Goal: Information Seeking & Learning: Learn about a topic

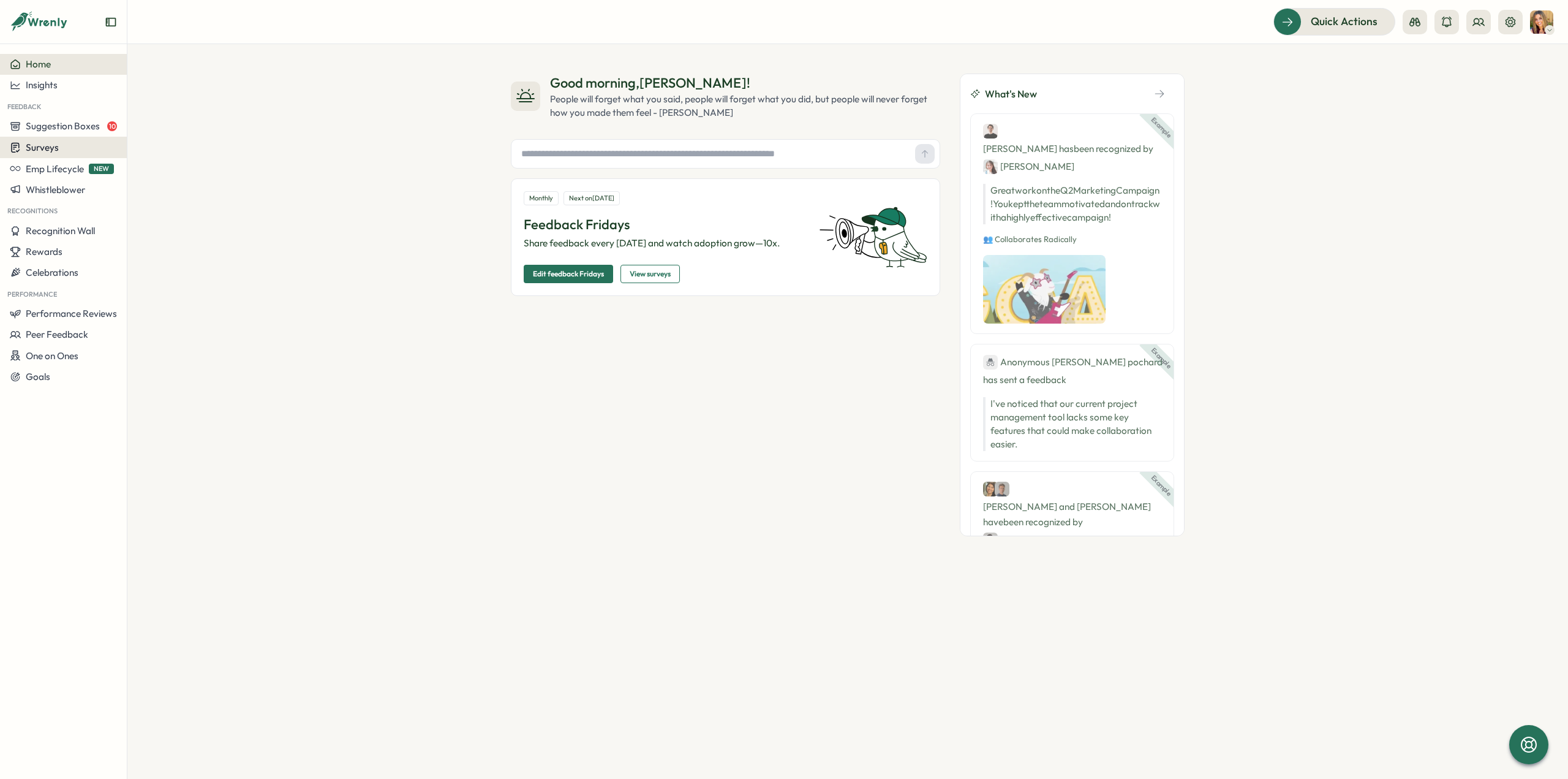
click at [55, 150] on span "Surveys" at bounding box center [42, 147] width 33 height 12
click at [152, 132] on div "Insights" at bounding box center [175, 124] width 101 height 23
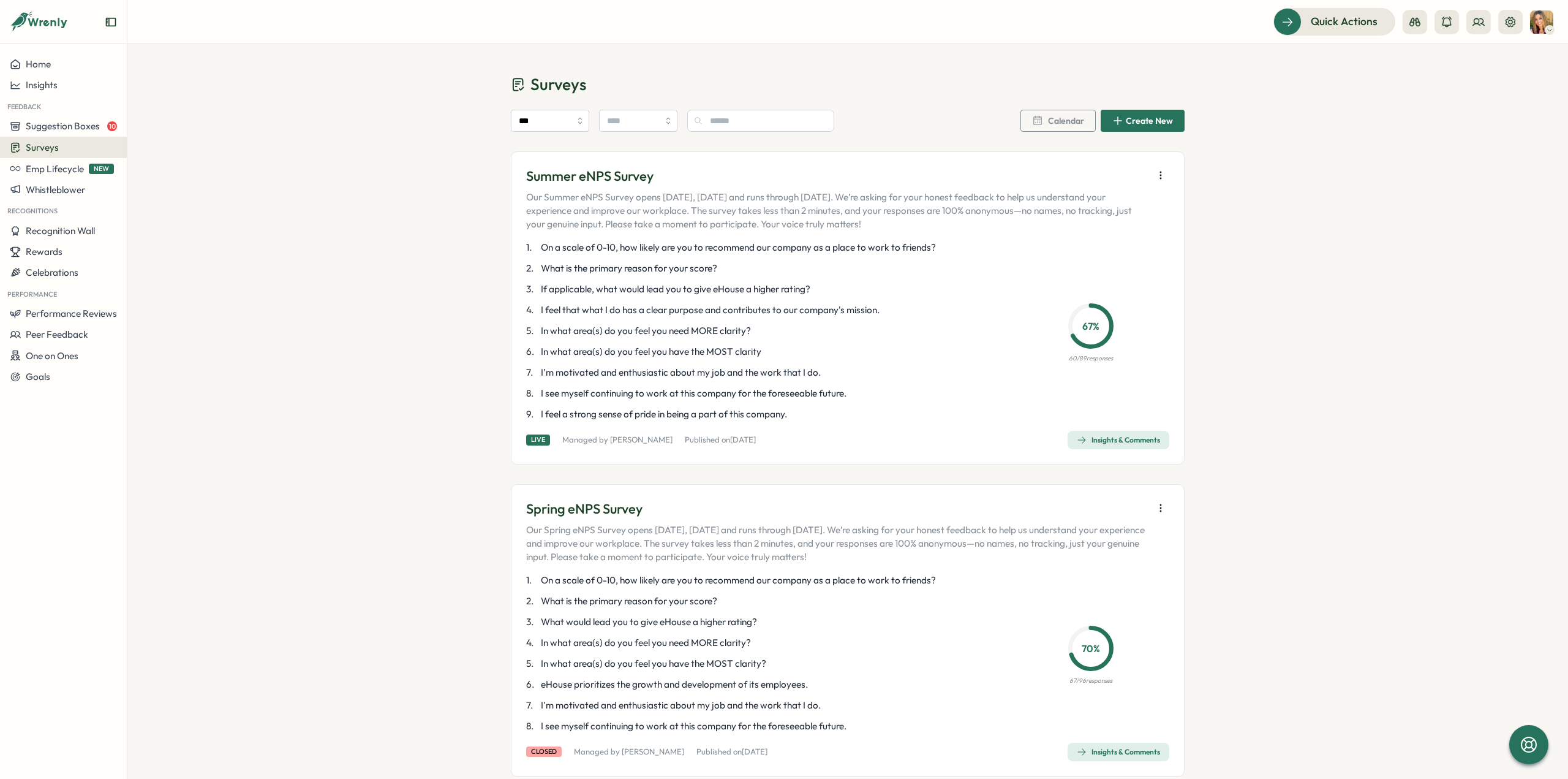
click at [1122, 442] on div "Insights & Comments" at bounding box center [1119, 440] width 84 height 10
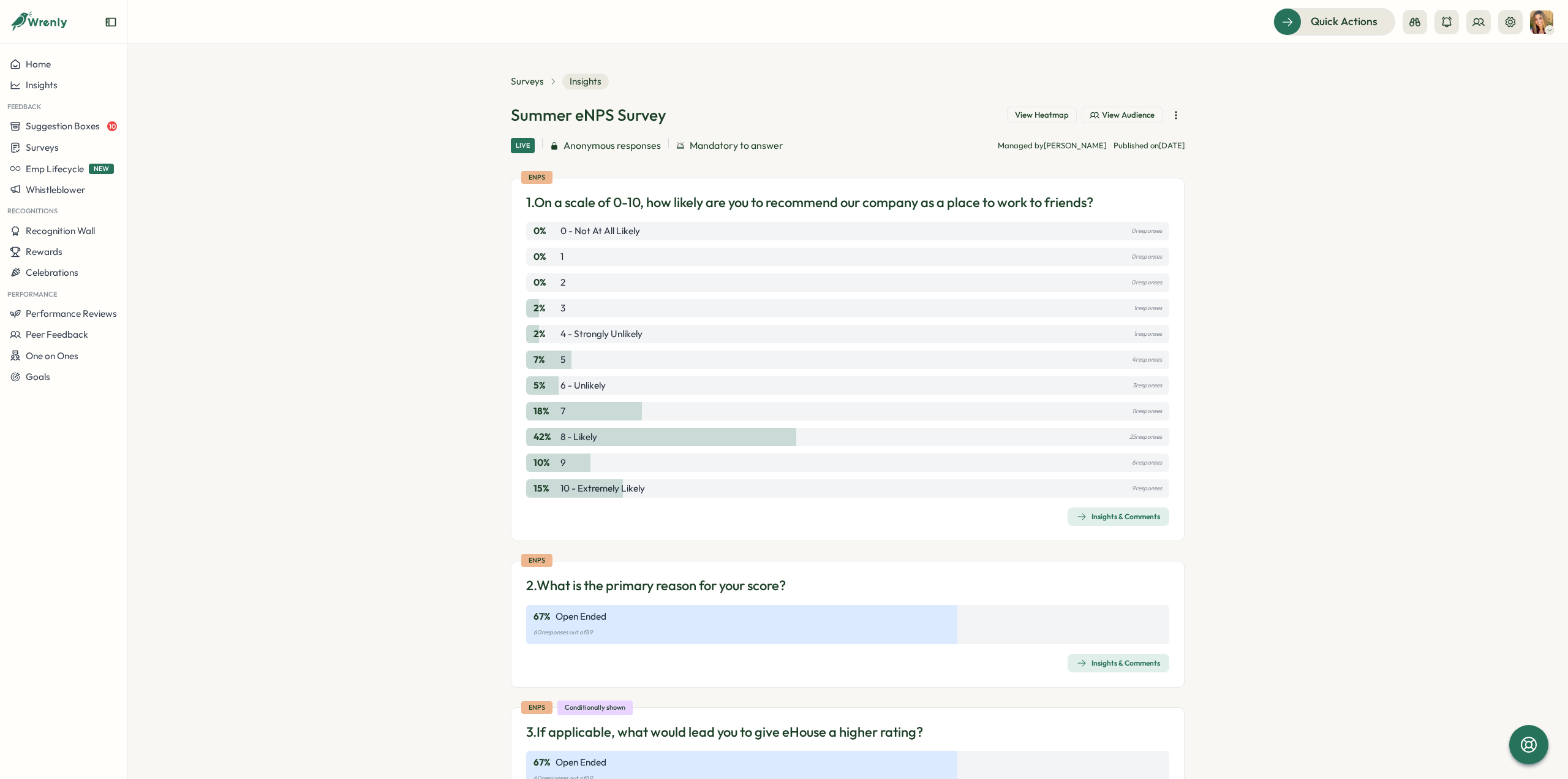
click at [1105, 518] on div "Insights & Comments" at bounding box center [1119, 517] width 84 height 10
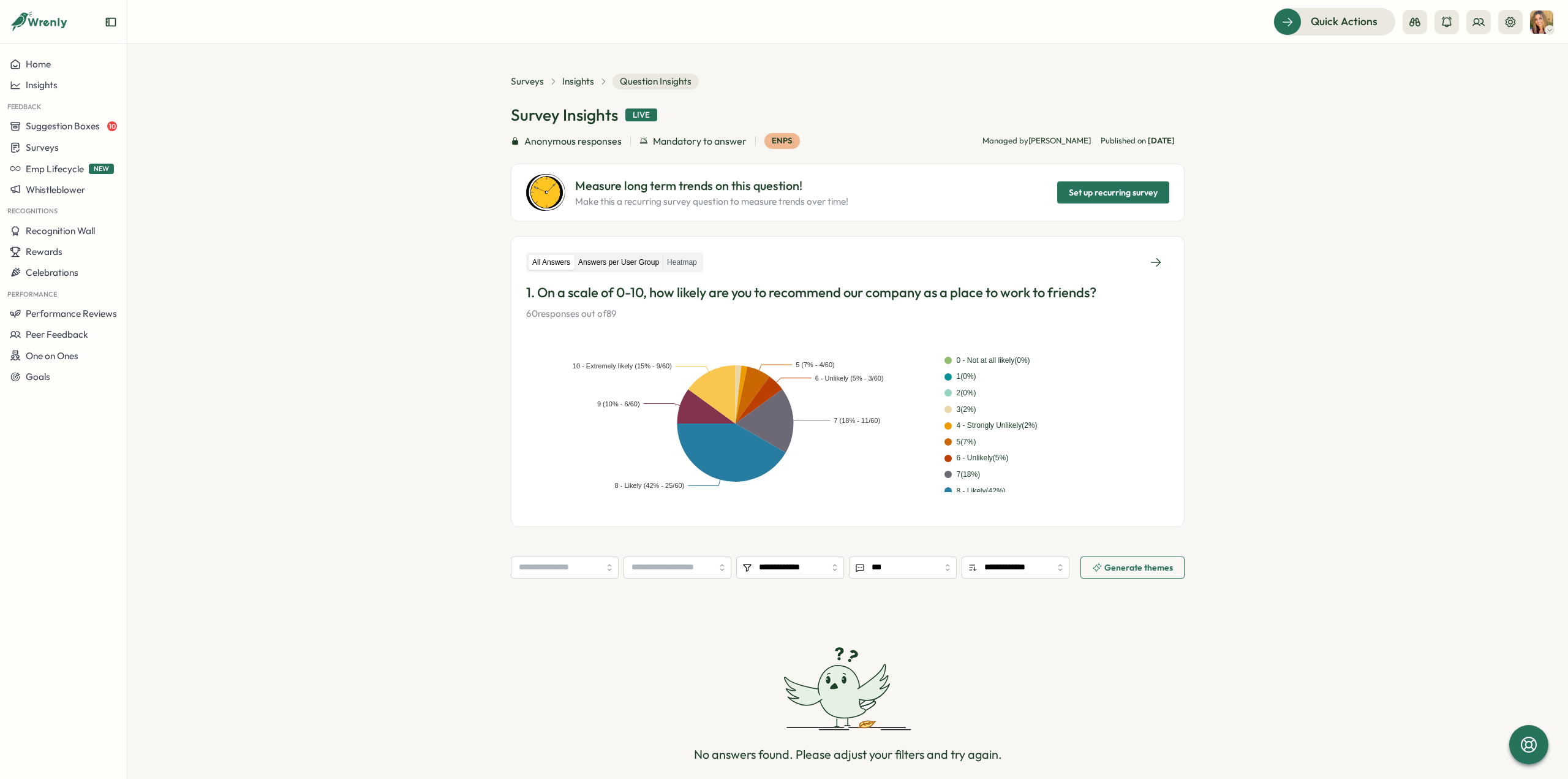
click at [621, 258] on label "Answers per User Group" at bounding box center [619, 262] width 88 height 15
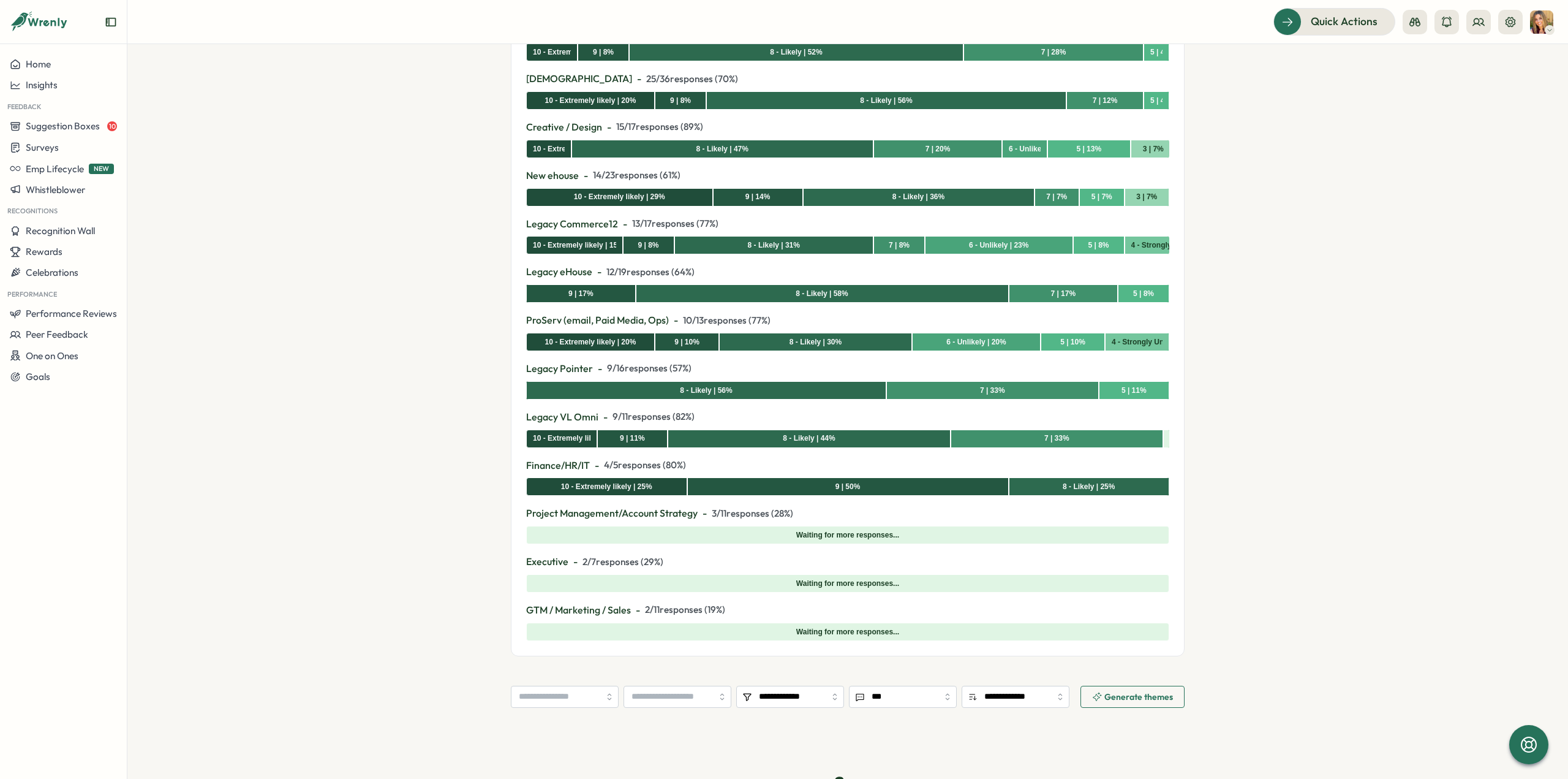
scroll to position [552, 0]
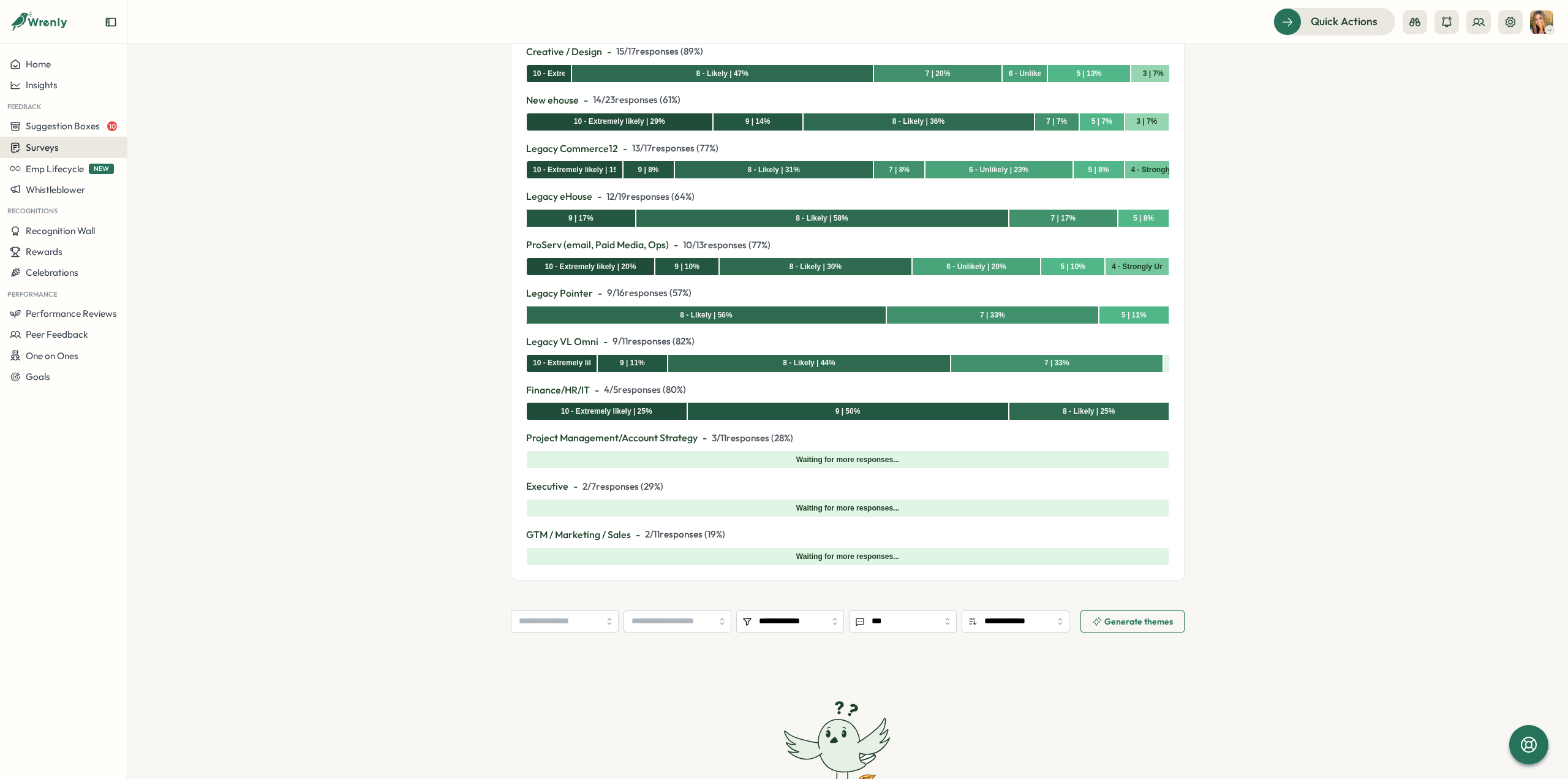
click at [48, 151] on span "Surveys" at bounding box center [42, 147] width 33 height 12
click at [144, 126] on div "Insights" at bounding box center [175, 124] width 91 height 14
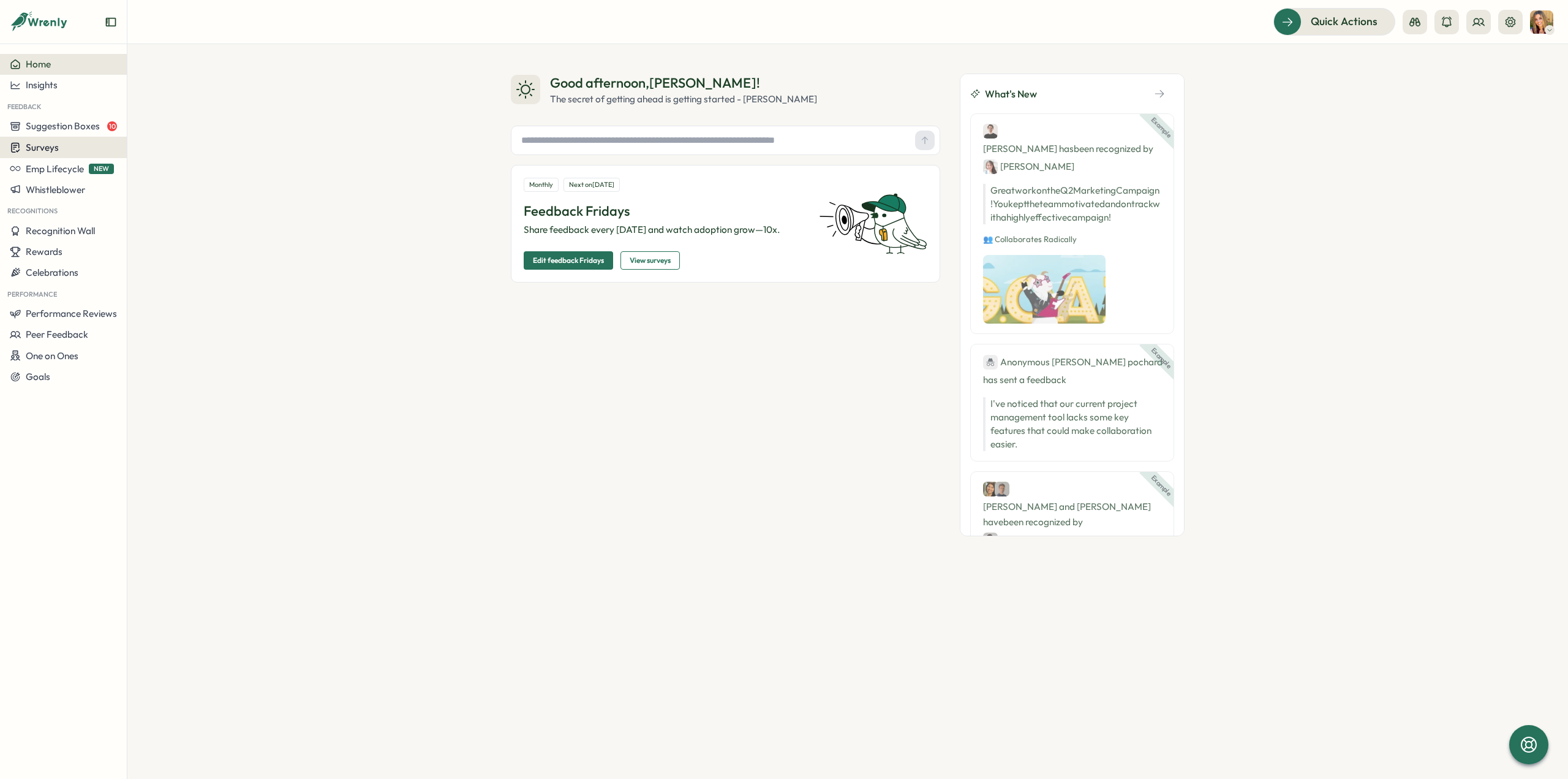
click at [68, 148] on div "Surveys" at bounding box center [63, 147] width 107 height 12
click at [146, 123] on div "Insights" at bounding box center [175, 124] width 91 height 14
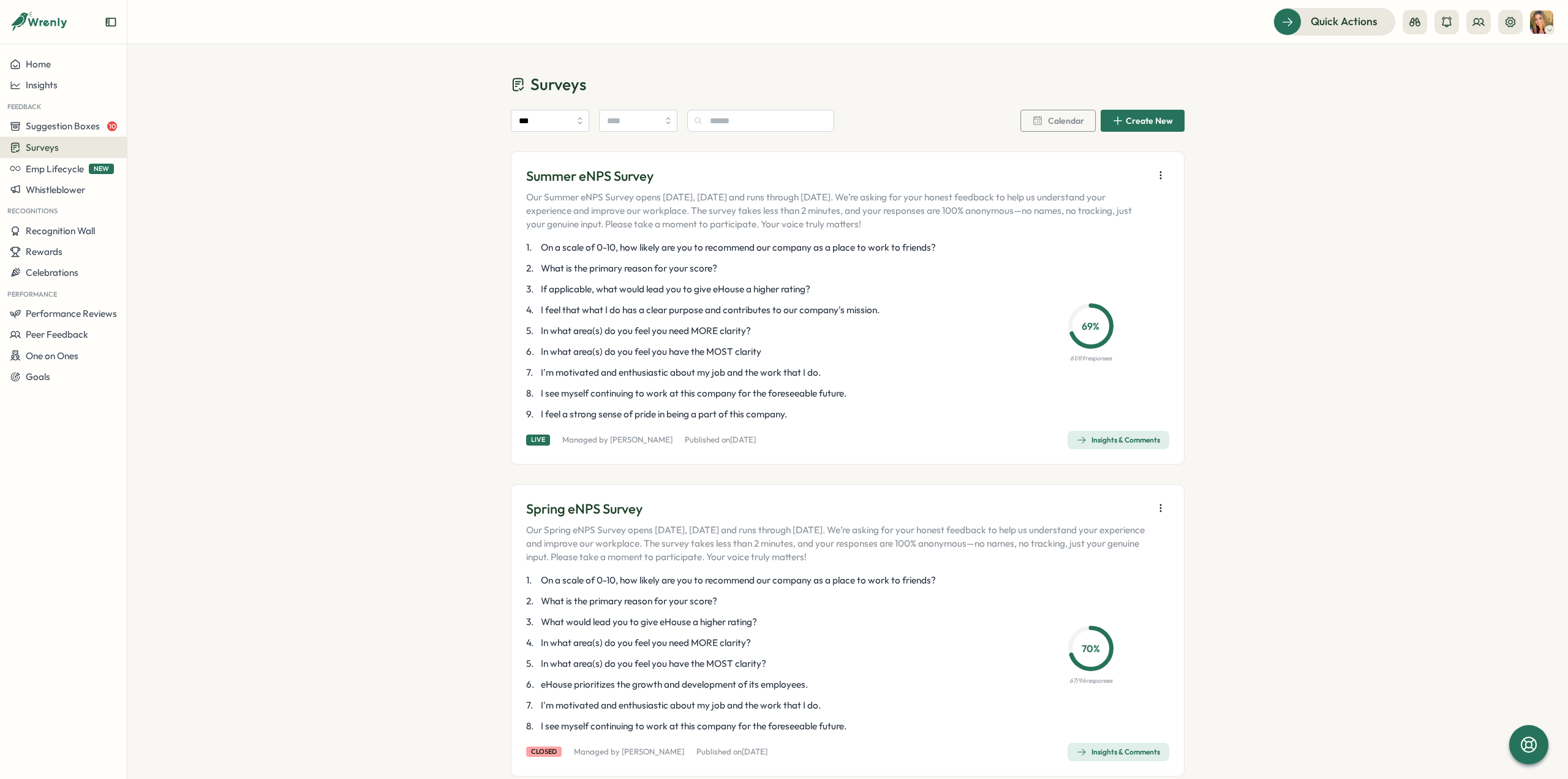
click at [1128, 435] on div "Insights & Comments" at bounding box center [1119, 440] width 84 height 10
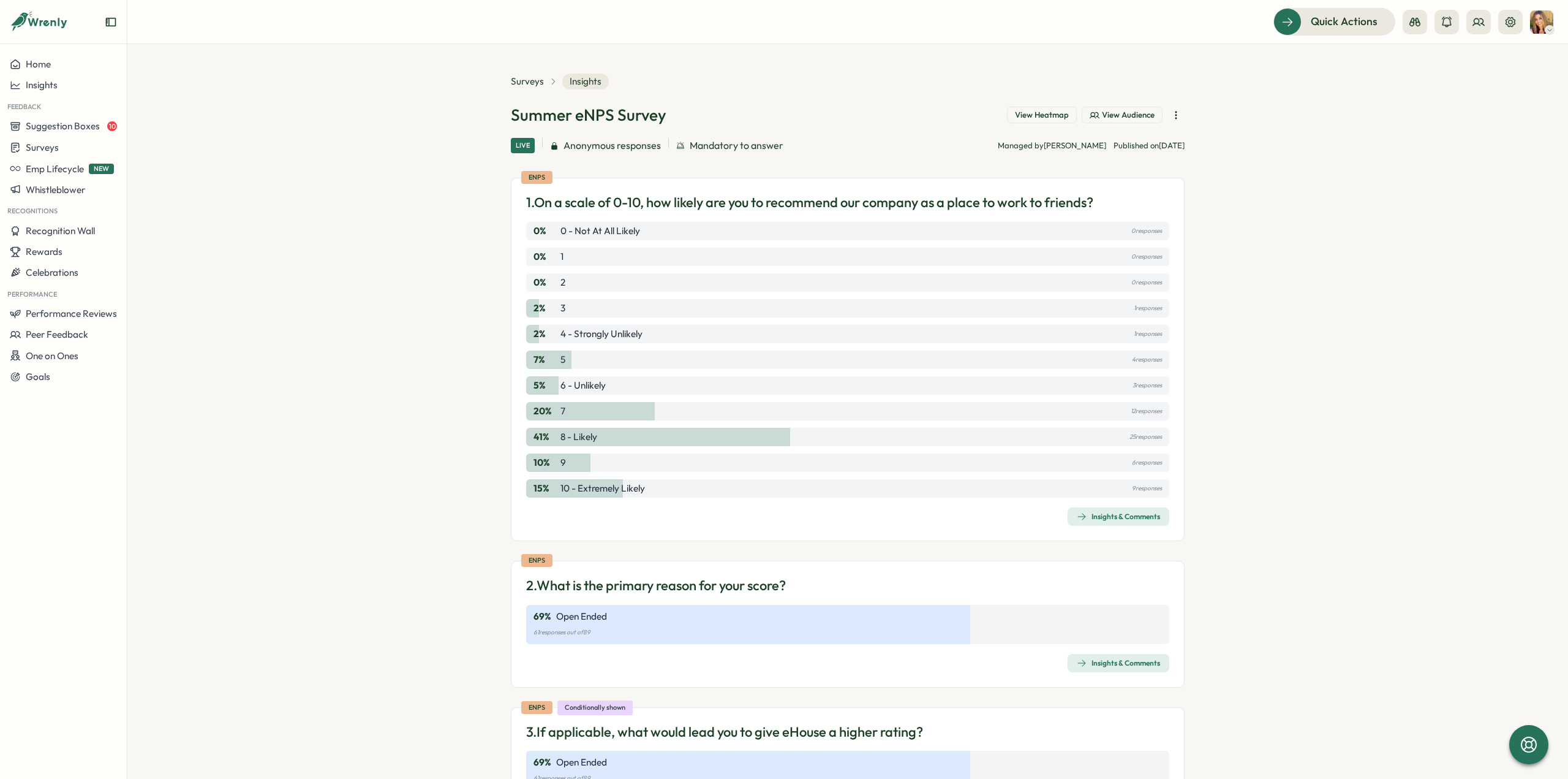
click at [594, 149] on span "Anonymous responses" at bounding box center [612, 146] width 97 height 15
click at [1107, 519] on div "Insights & Comments" at bounding box center [1119, 517] width 84 height 10
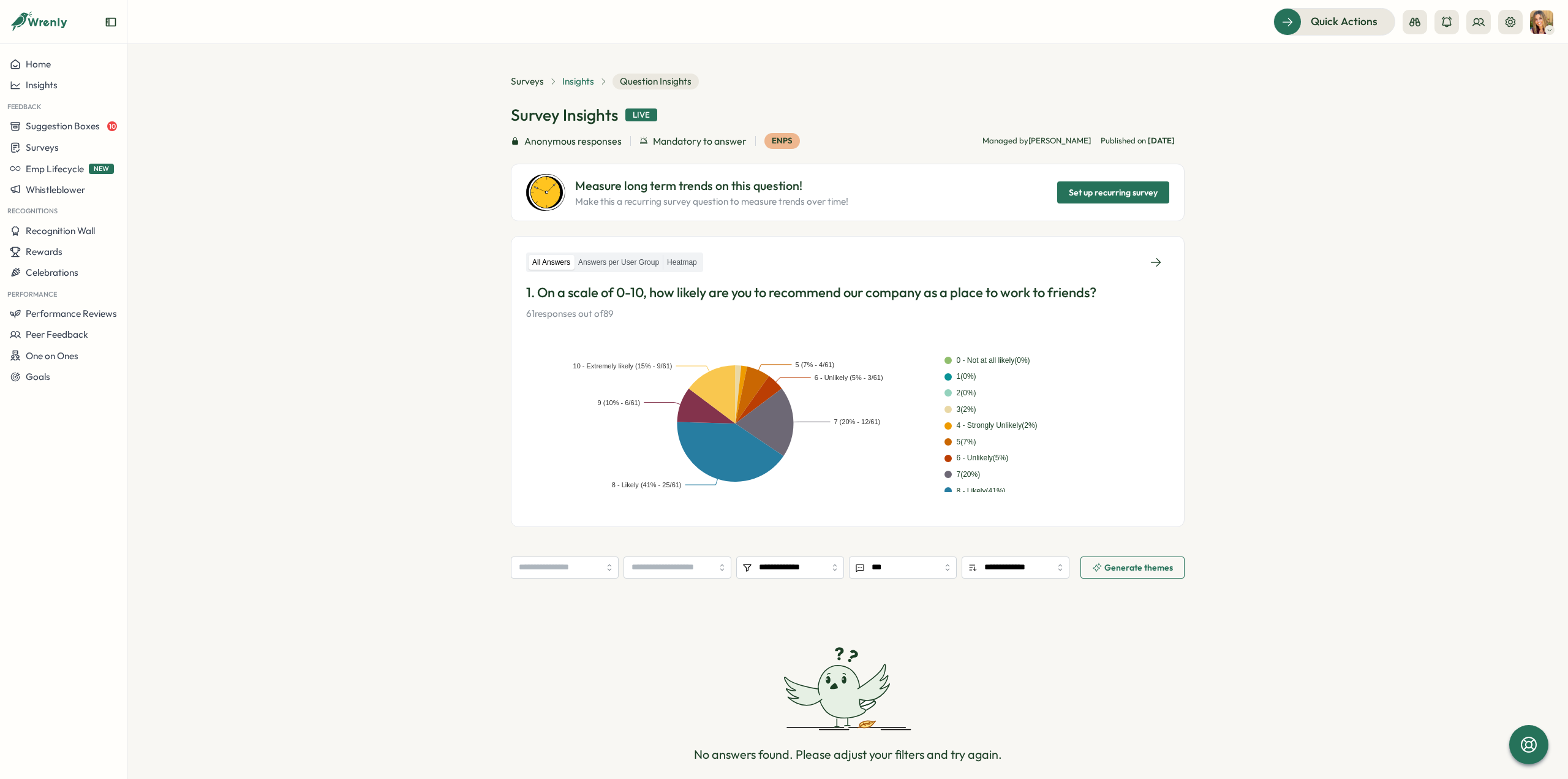
click at [583, 79] on span "Insights" at bounding box center [578, 81] width 32 height 14
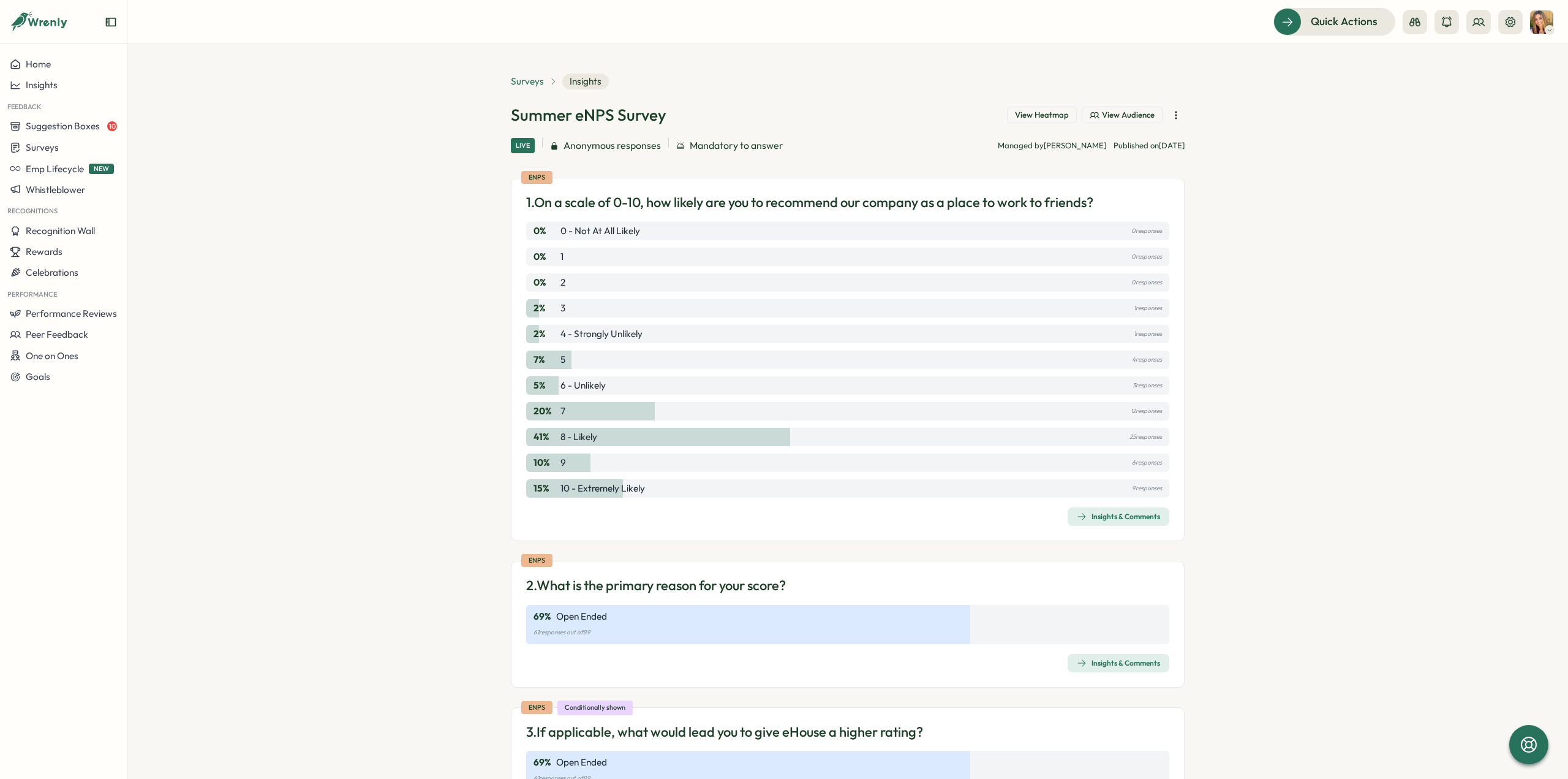
click at [525, 81] on span "Surveys" at bounding box center [527, 81] width 33 height 14
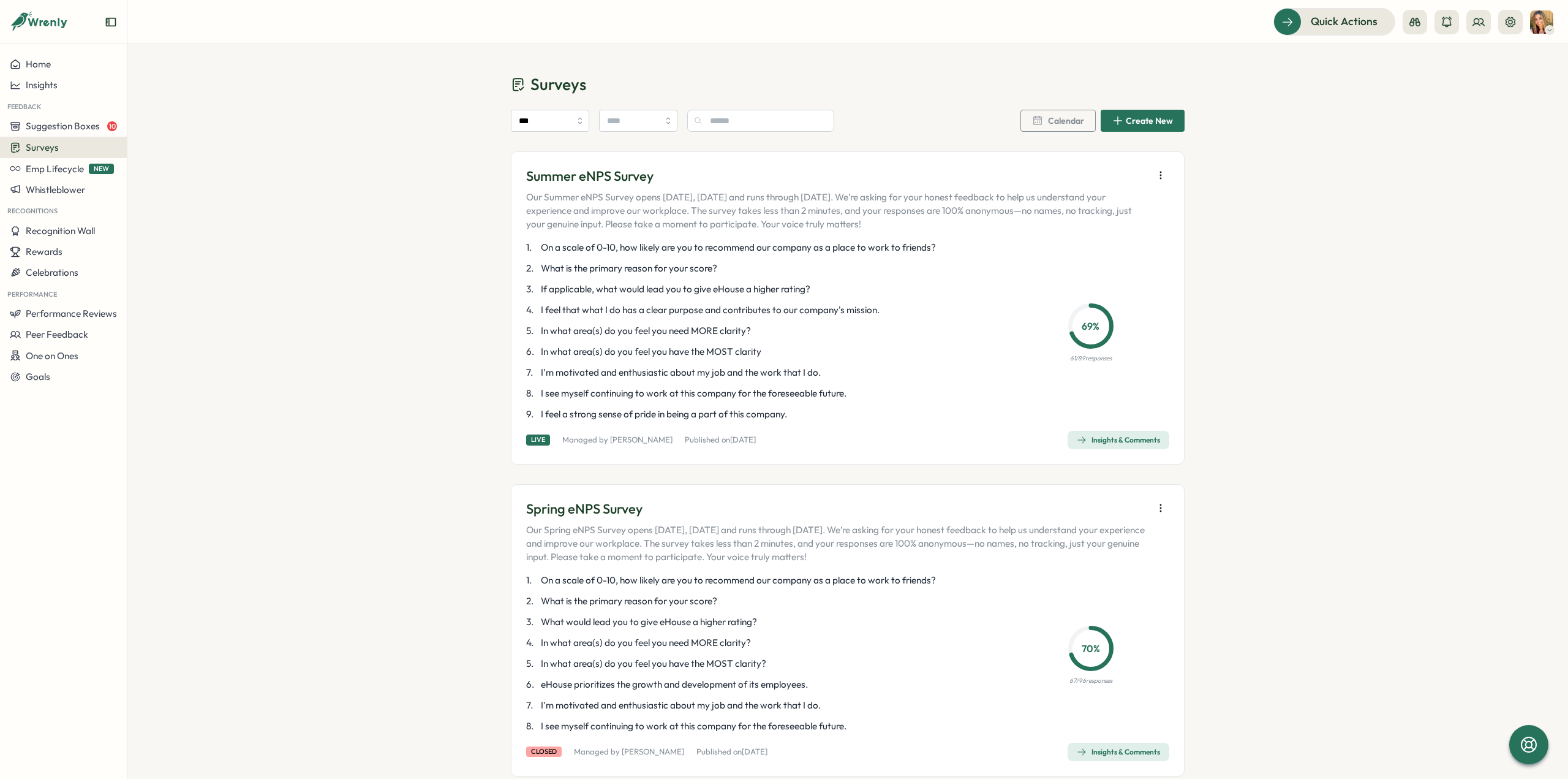
click at [1115, 441] on div "Insights & Comments" at bounding box center [1119, 440] width 84 height 10
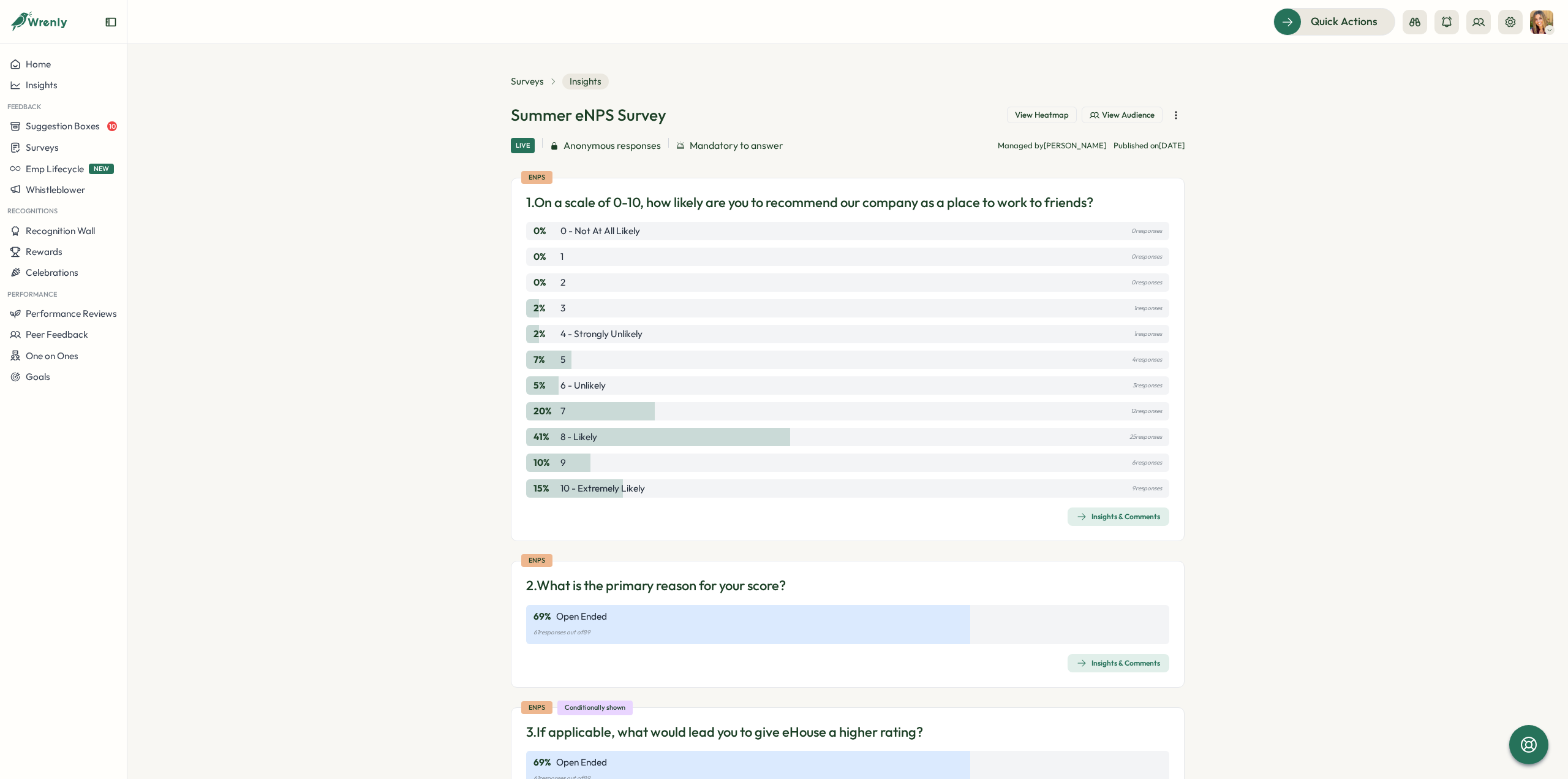
click at [1088, 516] on div "Insights & Comments" at bounding box center [1119, 517] width 84 height 10
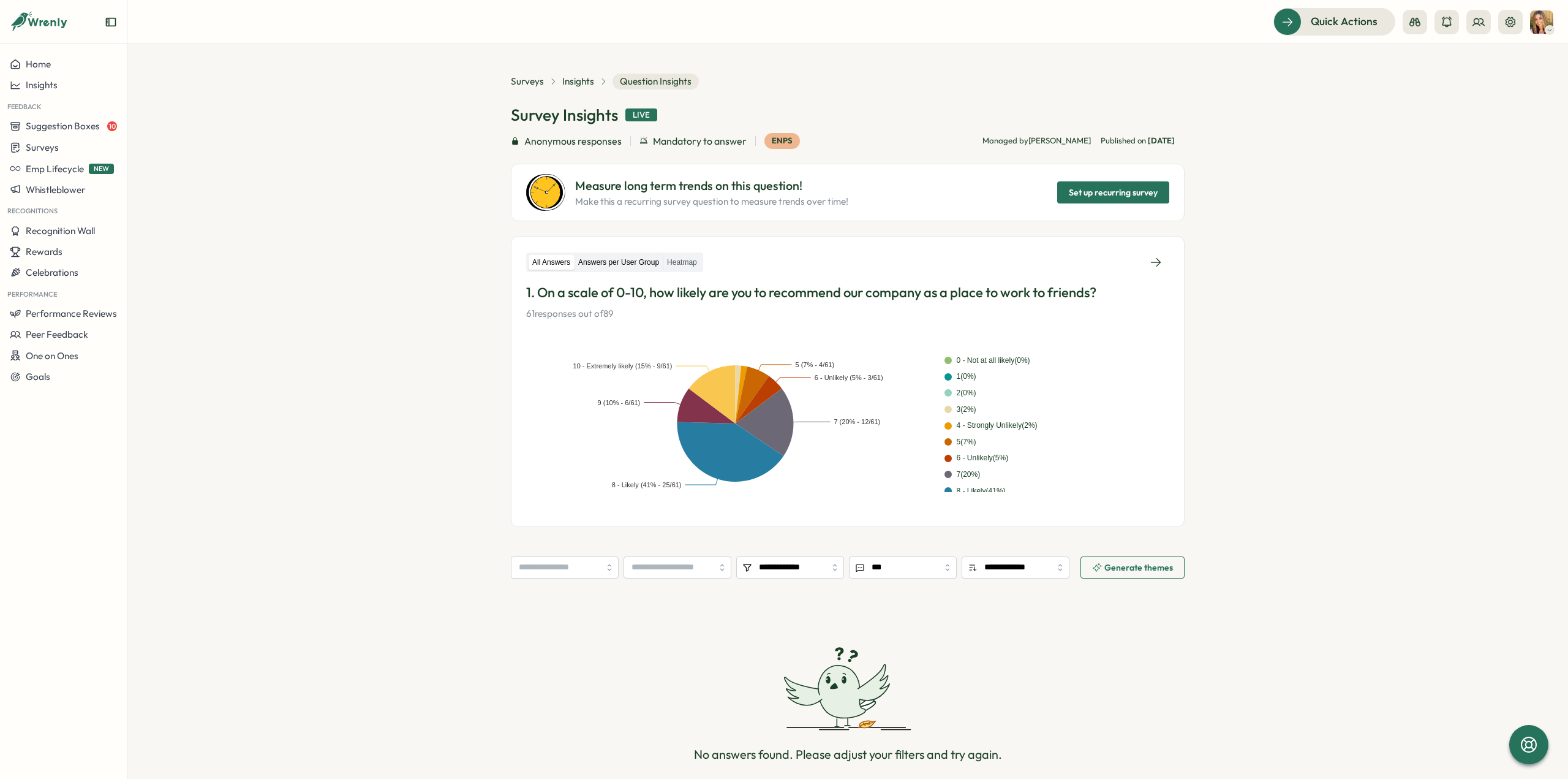
click at [590, 260] on label "Answers per User Group" at bounding box center [619, 262] width 88 height 15
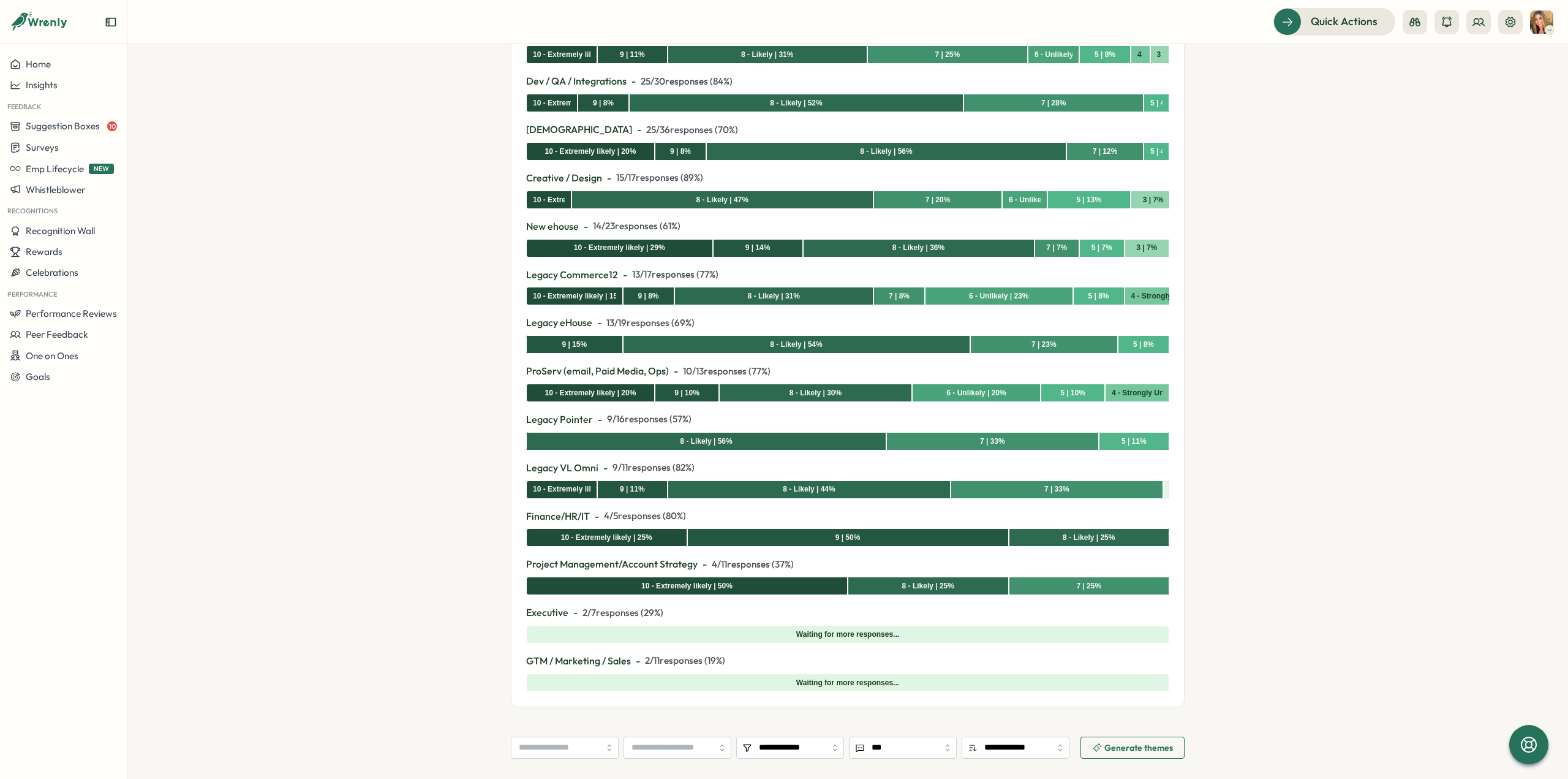
scroll to position [429, 0]
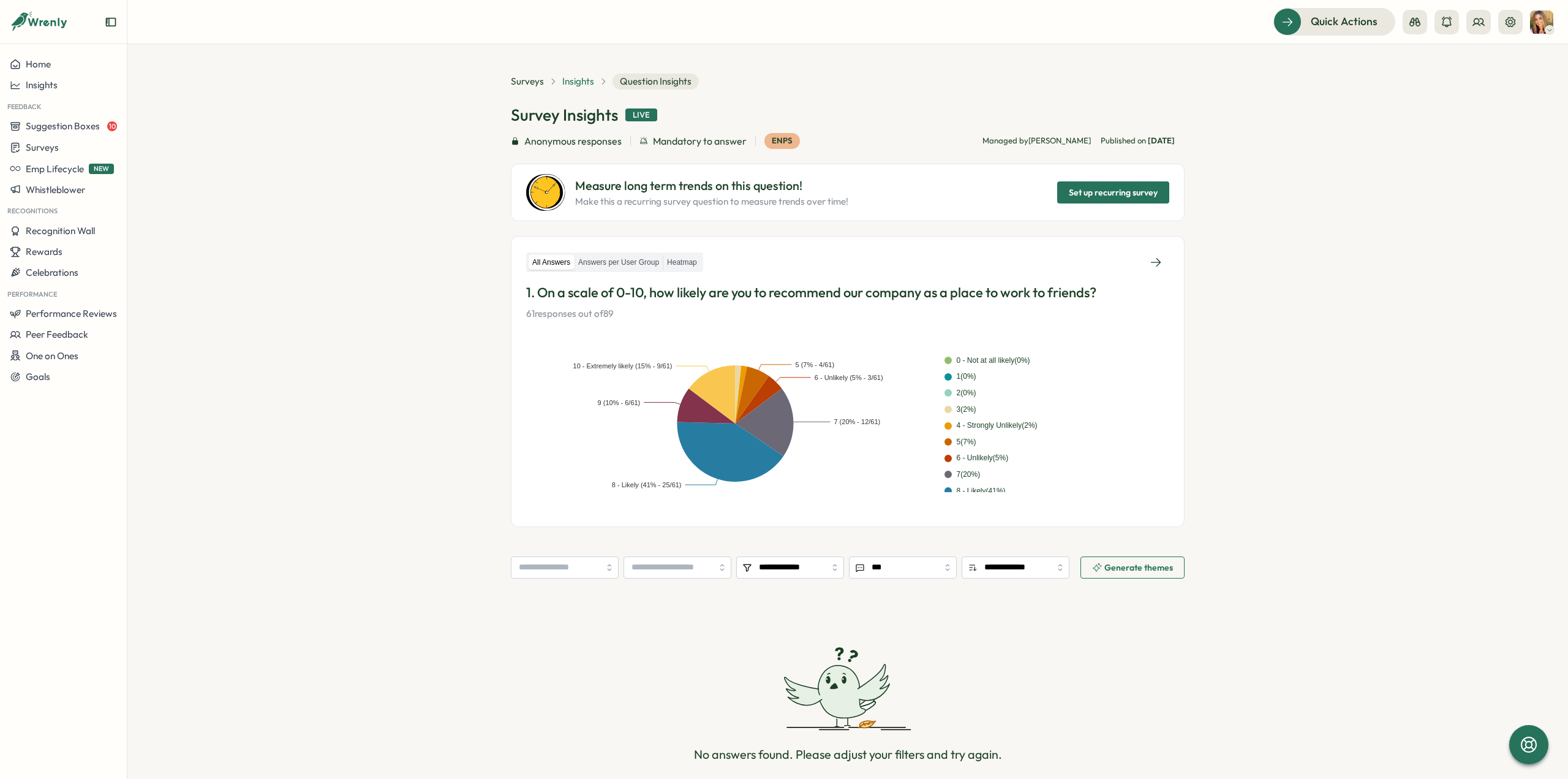
click at [579, 79] on span "Insights" at bounding box center [578, 81] width 32 height 14
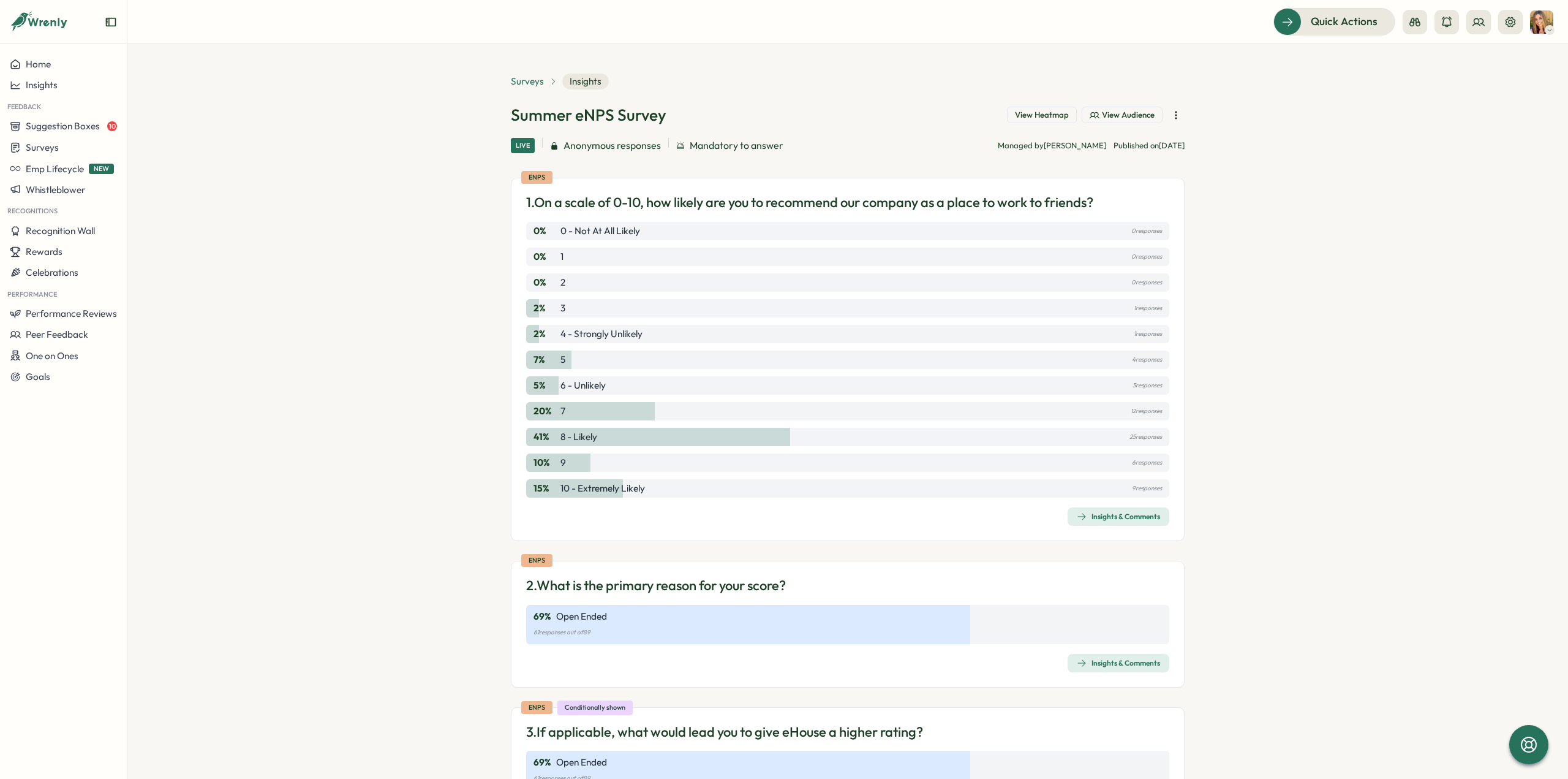
click at [519, 81] on span "Surveys" at bounding box center [527, 81] width 33 height 14
